Goal: Information Seeking & Learning: Learn about a topic

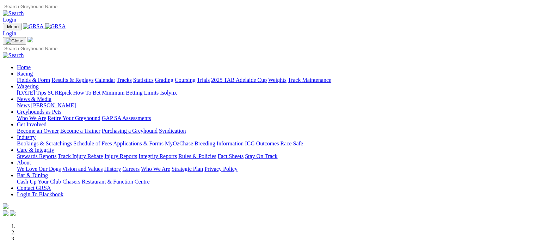
click at [33, 70] on link "Racing" at bounding box center [25, 73] width 16 height 6
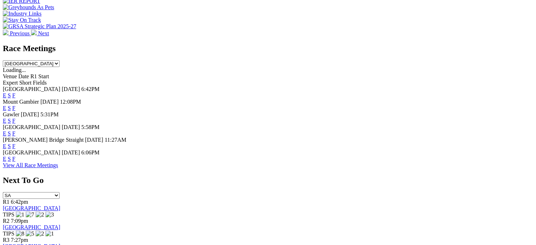
scroll to position [247, 0]
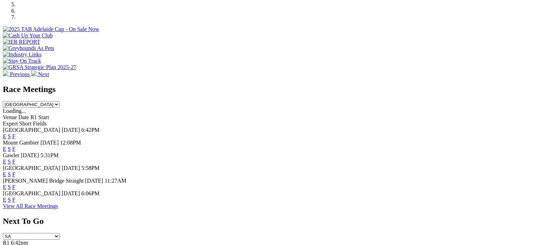
click at [60, 101] on select "[GEOGRAPHIC_DATA] [GEOGRAPHIC_DATA] [GEOGRAPHIC_DATA] [GEOGRAPHIC_DATA] [GEOGRA…" at bounding box center [31, 104] width 57 height 7
select select "NT"
click at [60, 101] on select "[GEOGRAPHIC_DATA] [GEOGRAPHIC_DATA] [GEOGRAPHIC_DATA] [GEOGRAPHIC_DATA] [GEOGRA…" at bounding box center [31, 104] width 57 height 7
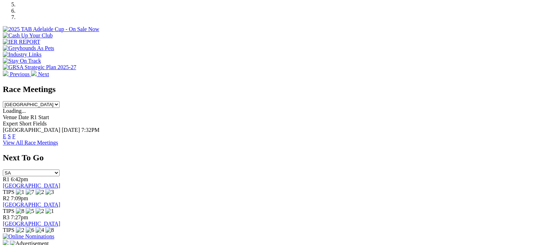
click at [6, 133] on link "E" at bounding box center [5, 136] width 4 height 6
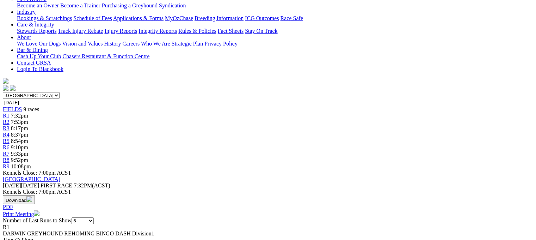
scroll to position [141, 0]
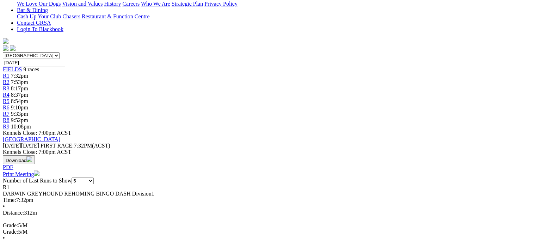
scroll to position [176, 0]
